Goal: Information Seeking & Learning: Compare options

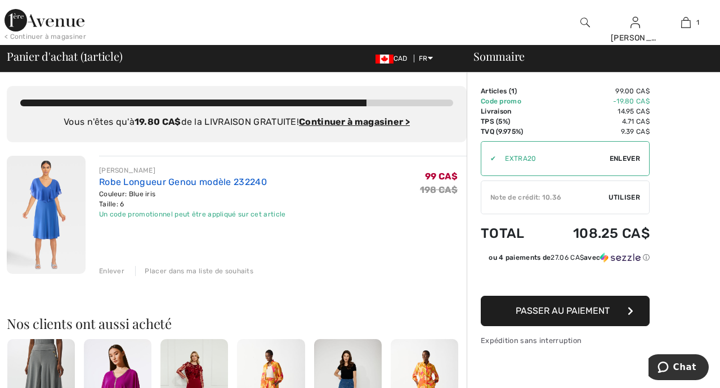
click at [107, 183] on link "Robe Longueur Genou modèle 232240" at bounding box center [183, 182] width 168 height 11
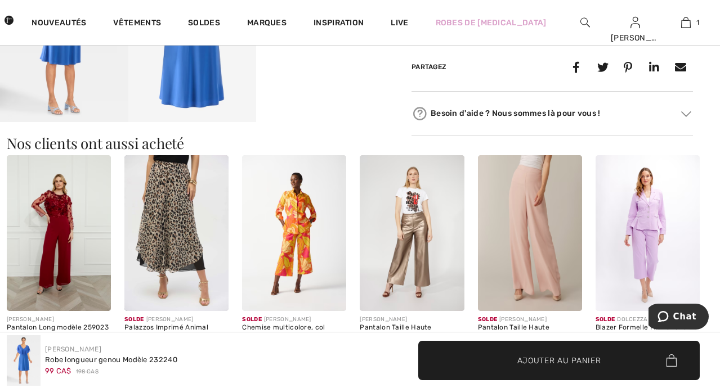
scroll to position [675, 0]
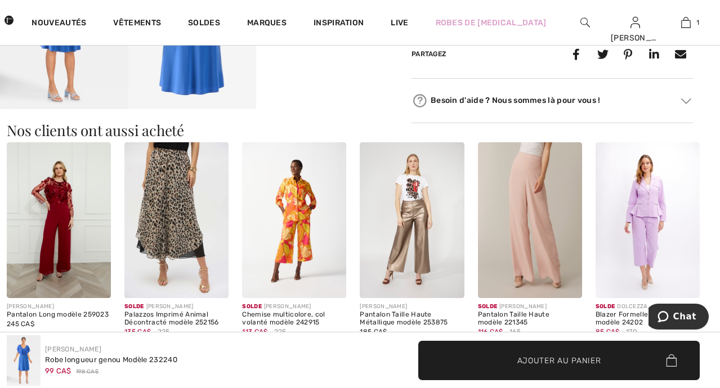
click at [59, 230] on img at bounding box center [59, 220] width 104 height 156
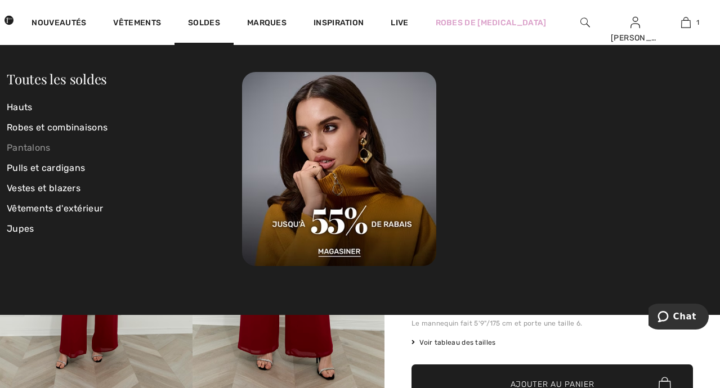
click at [39, 152] on link "Pantalons" at bounding box center [124, 148] width 235 height 20
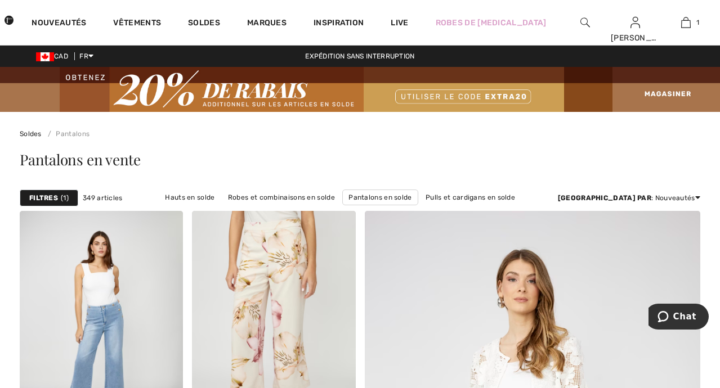
click at [53, 194] on strong "Filtres" at bounding box center [43, 198] width 29 height 10
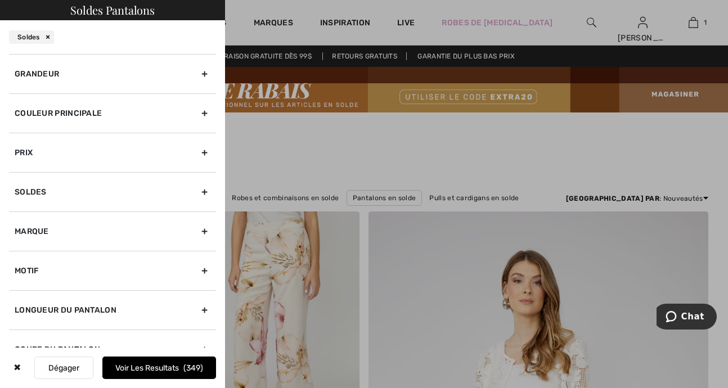
click at [196, 74] on div "Grandeur" at bounding box center [112, 73] width 207 height 39
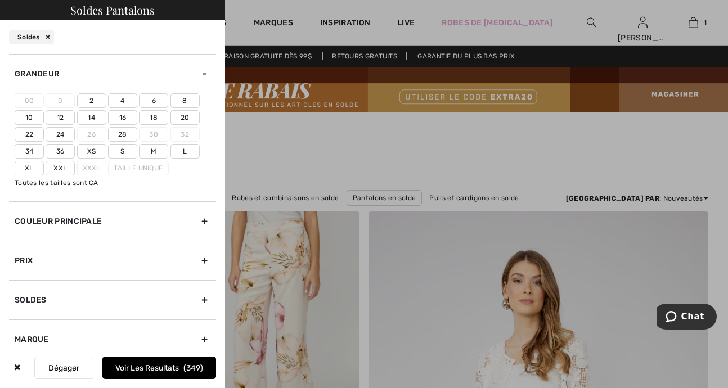
click at [120, 99] on label "4" at bounding box center [122, 100] width 29 height 15
click at [0, 0] on input"] "4" at bounding box center [0, 0] width 0 height 0
click at [350, 145] on div at bounding box center [364, 194] width 728 height 388
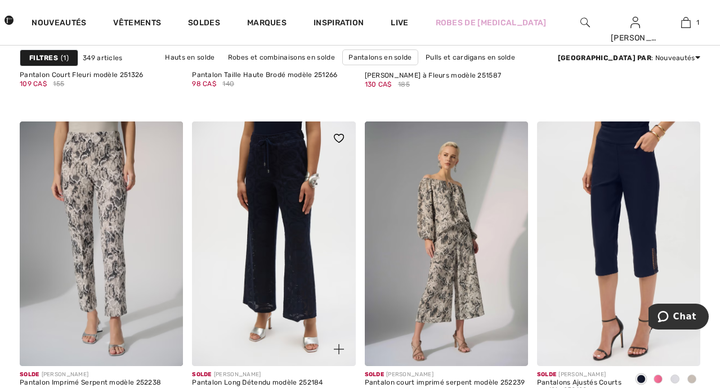
scroll to position [731, 0]
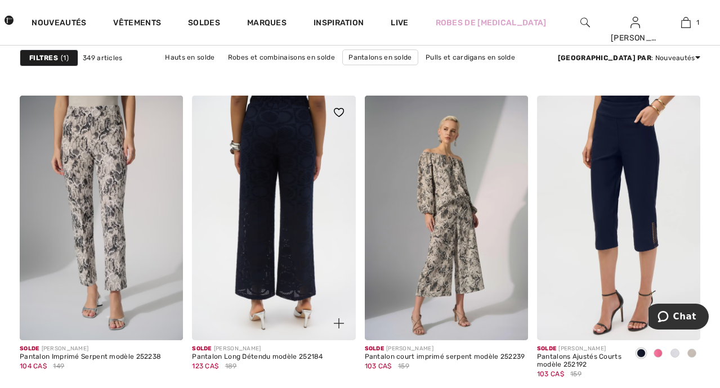
click at [285, 212] on img at bounding box center [273, 218] width 163 height 245
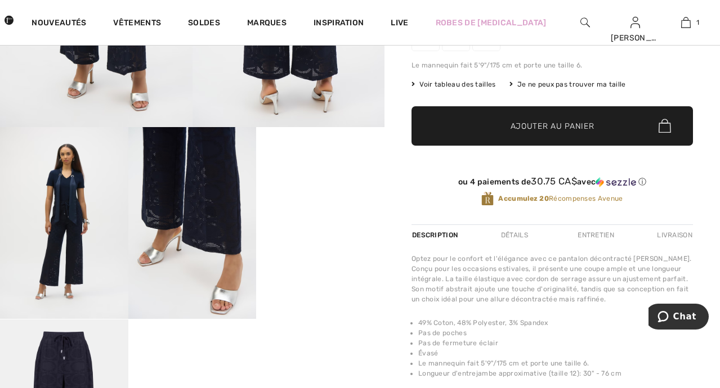
scroll to position [281, 0]
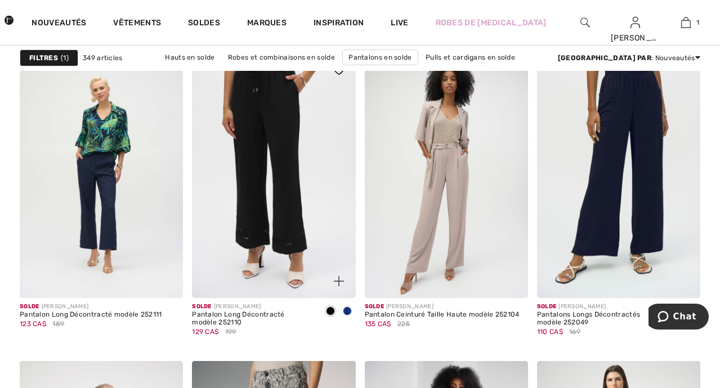
scroll to position [1519, 0]
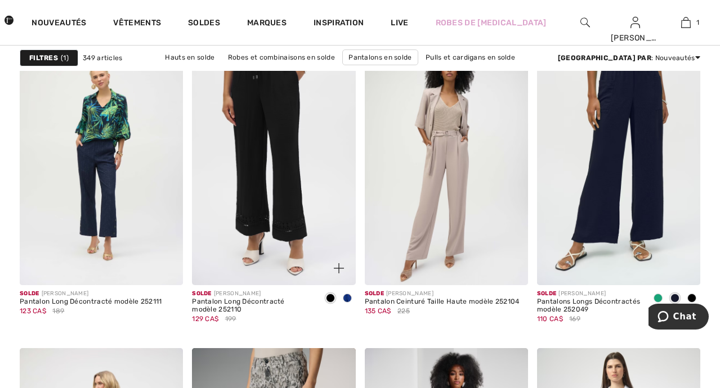
click at [350, 295] on span at bounding box center [347, 298] width 9 height 9
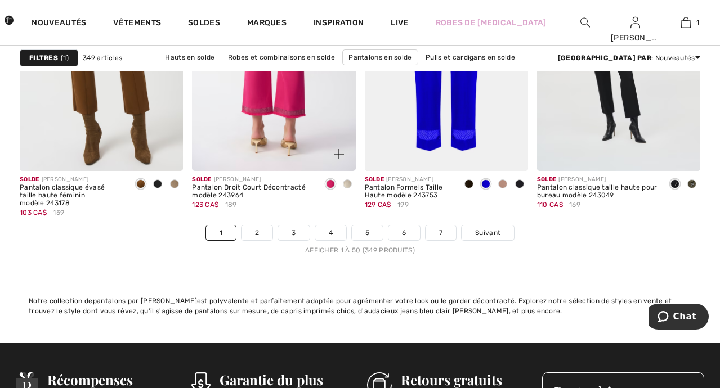
scroll to position [4670, 0]
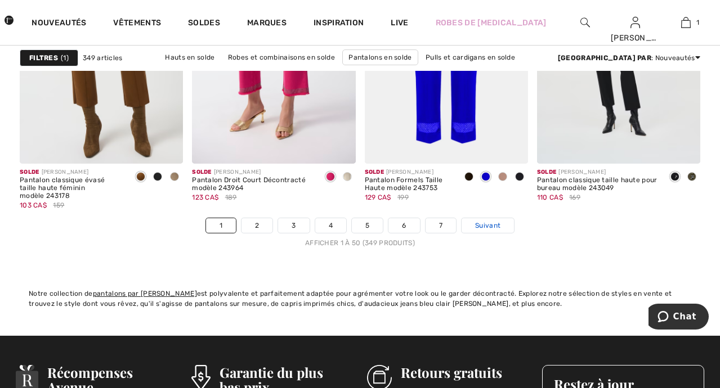
click at [492, 224] on span "Suivant" at bounding box center [487, 226] width 25 height 10
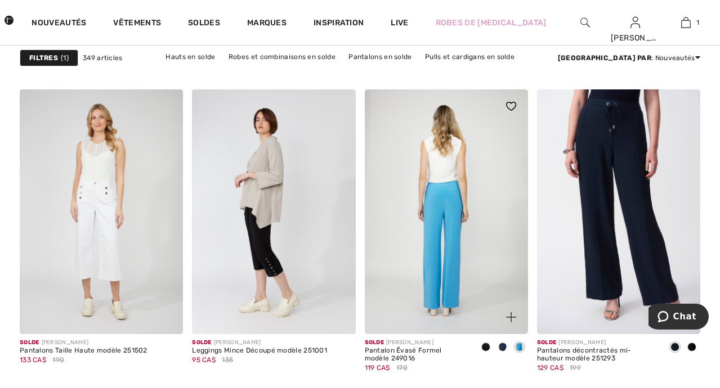
scroll to position [1069, 0]
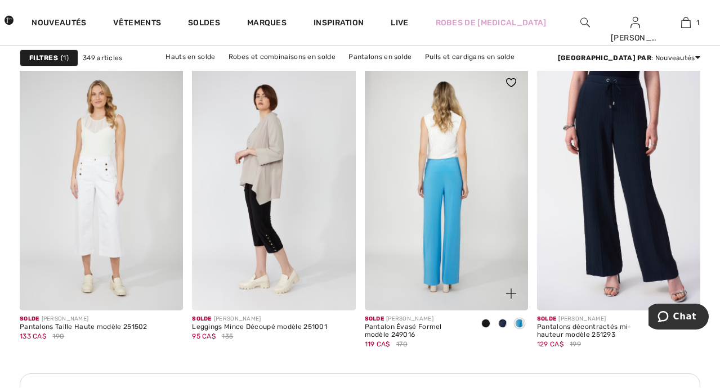
click at [443, 247] on img at bounding box center [446, 188] width 163 height 245
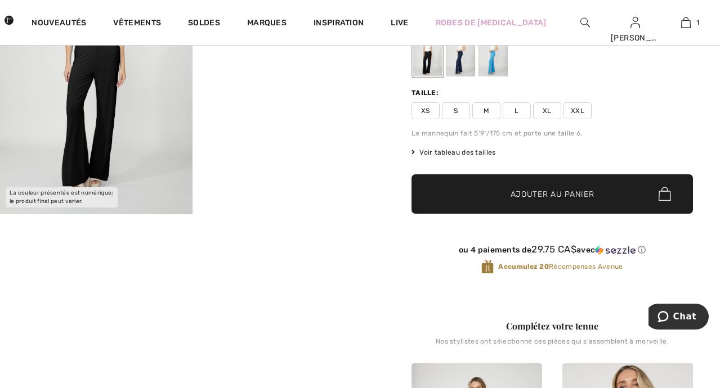
scroll to position [113, 0]
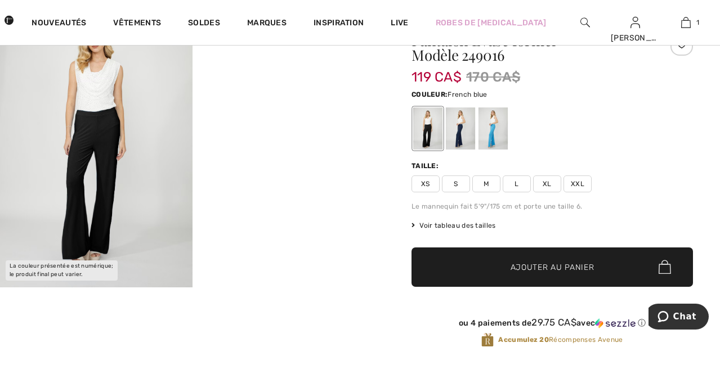
click at [492, 136] on div at bounding box center [492, 128] width 29 height 42
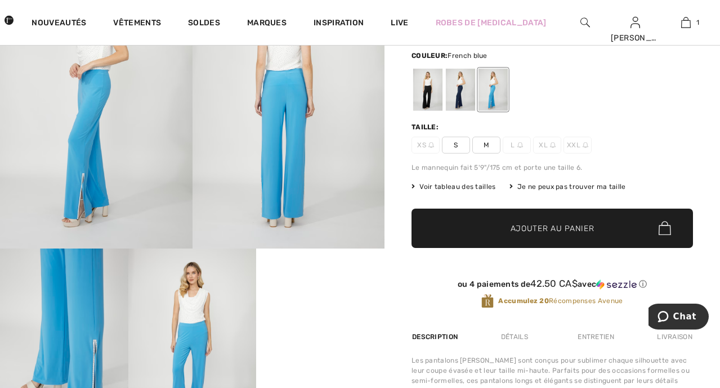
scroll to position [169, 0]
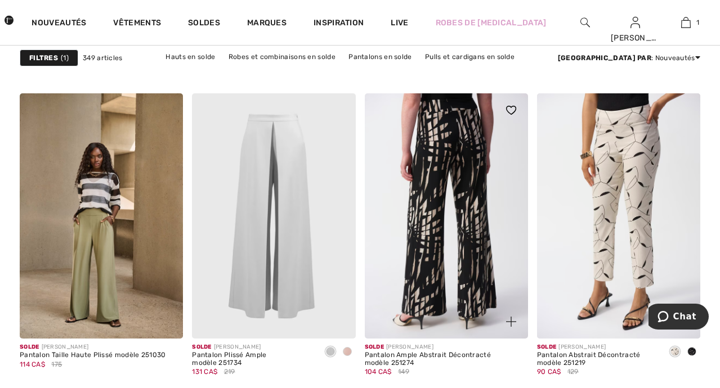
scroll to position [2138, 0]
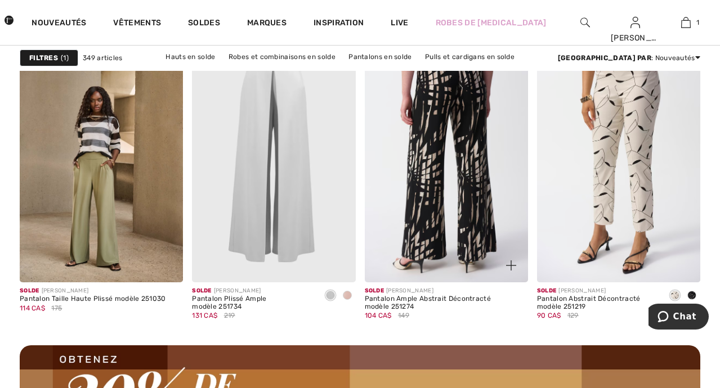
click at [439, 183] on img at bounding box center [446, 159] width 163 height 245
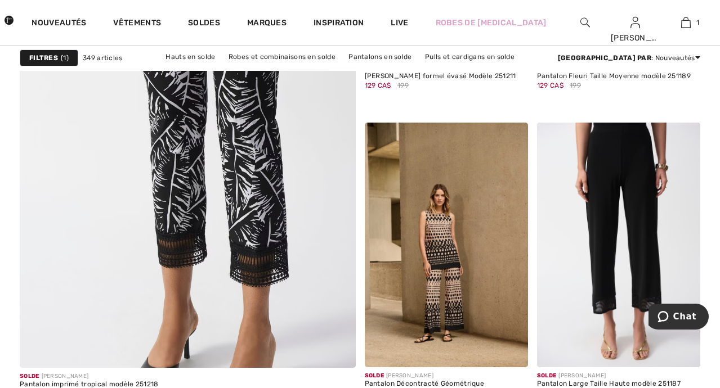
scroll to position [2813, 0]
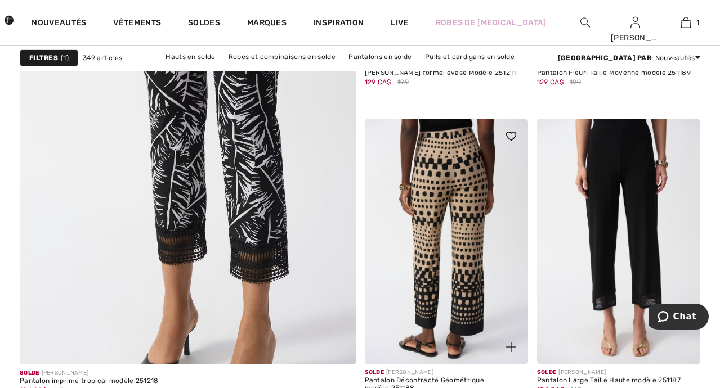
click at [439, 271] on img at bounding box center [446, 241] width 163 height 245
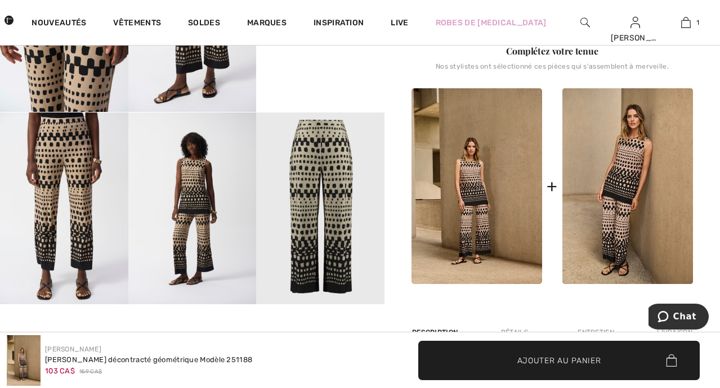
scroll to position [506, 0]
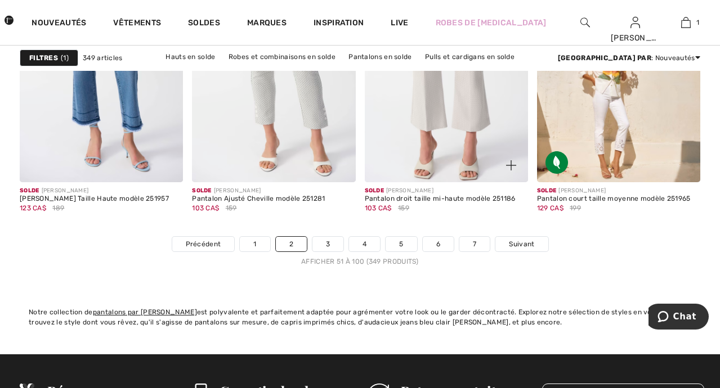
scroll to position [4670, 0]
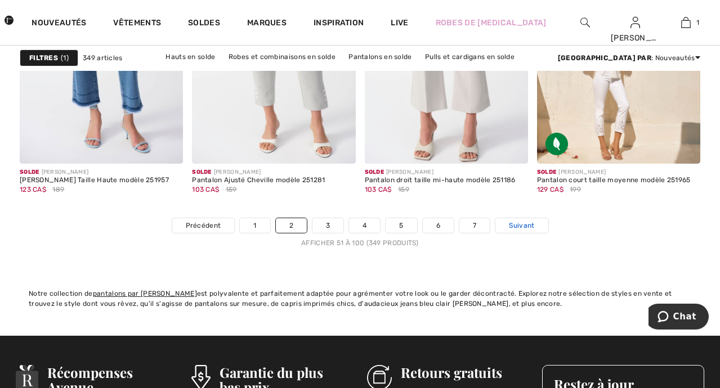
click at [512, 223] on span "Suivant" at bounding box center [521, 226] width 25 height 10
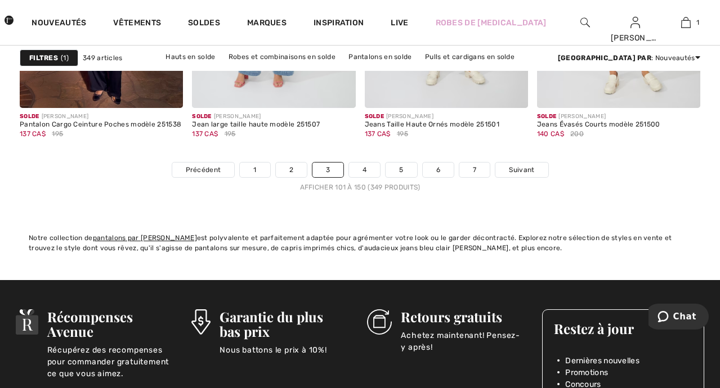
scroll to position [4726, 0]
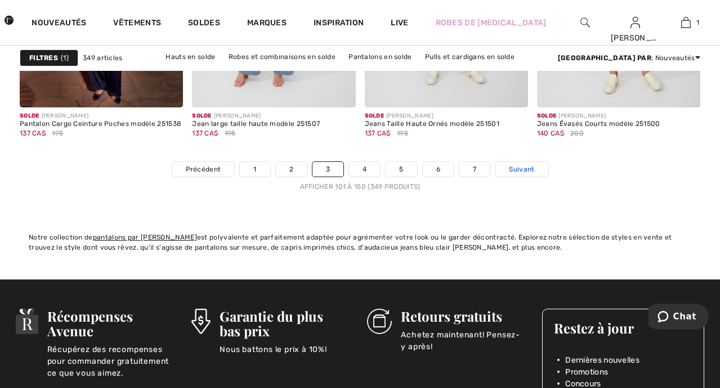
click at [520, 166] on span "Suivant" at bounding box center [521, 169] width 25 height 10
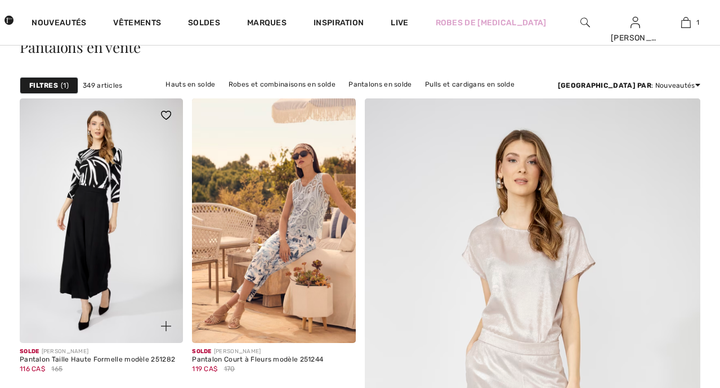
checkbox input "true"
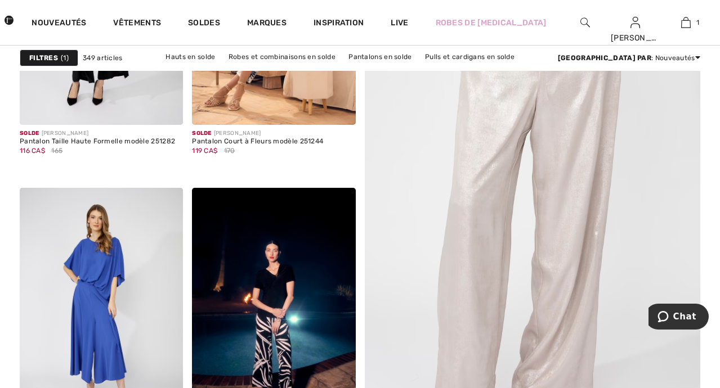
scroll to position [338, 0]
